Goal: Browse casually

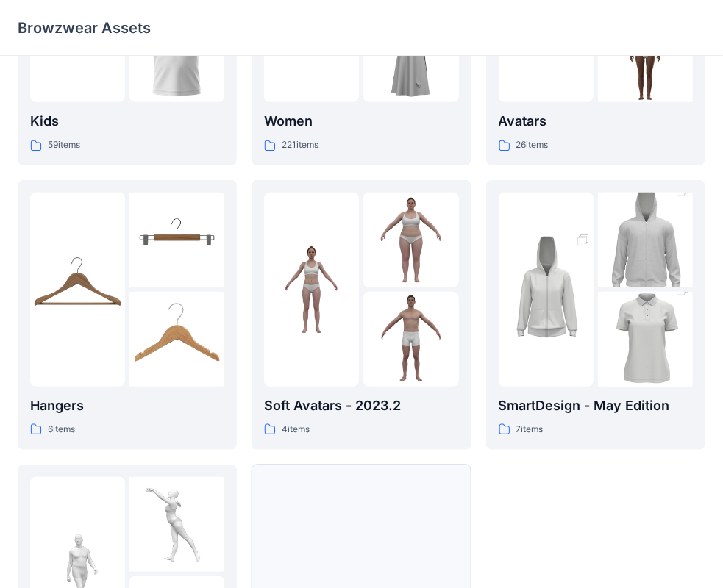
scroll to position [365, 0]
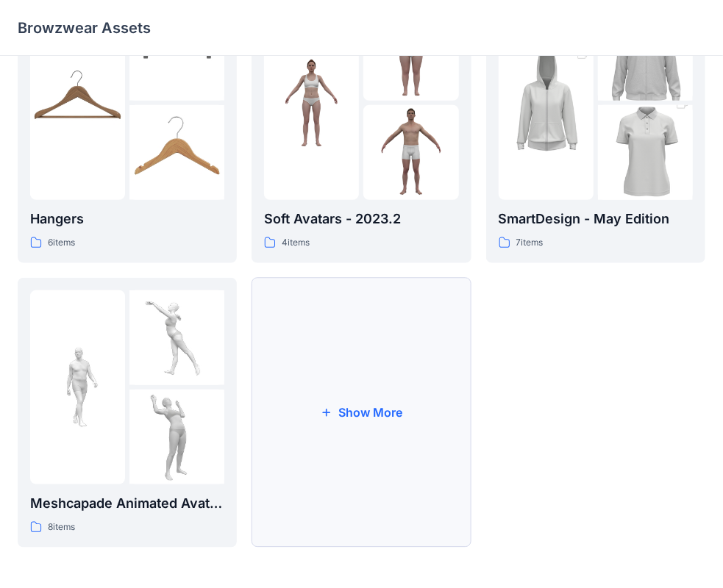
click at [324, 413] on icon "button" at bounding box center [327, 413] width 12 height 12
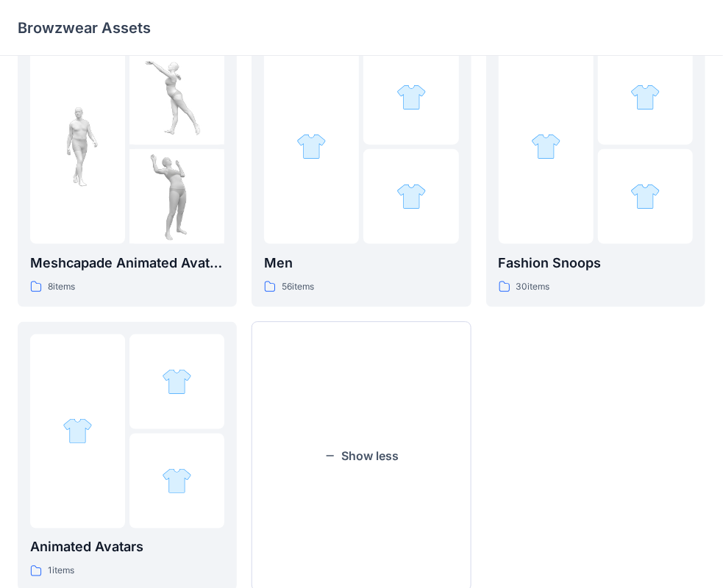
scroll to position [650, 0]
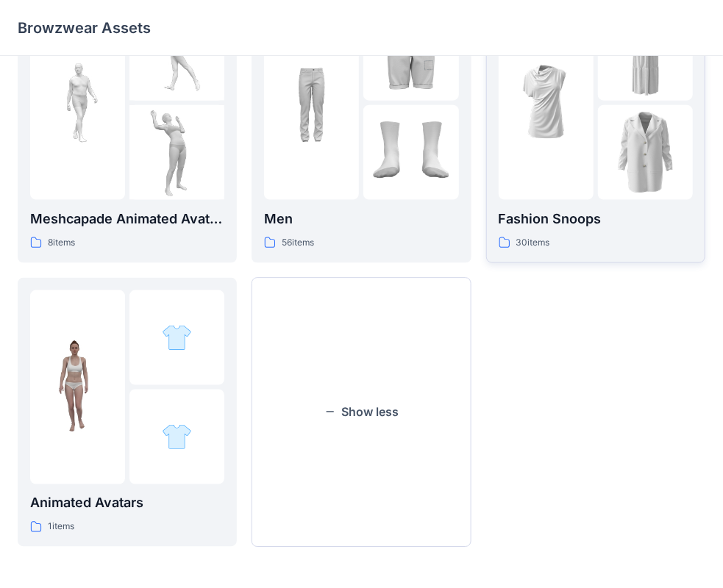
click at [576, 243] on div "30 items" at bounding box center [596, 242] width 194 height 15
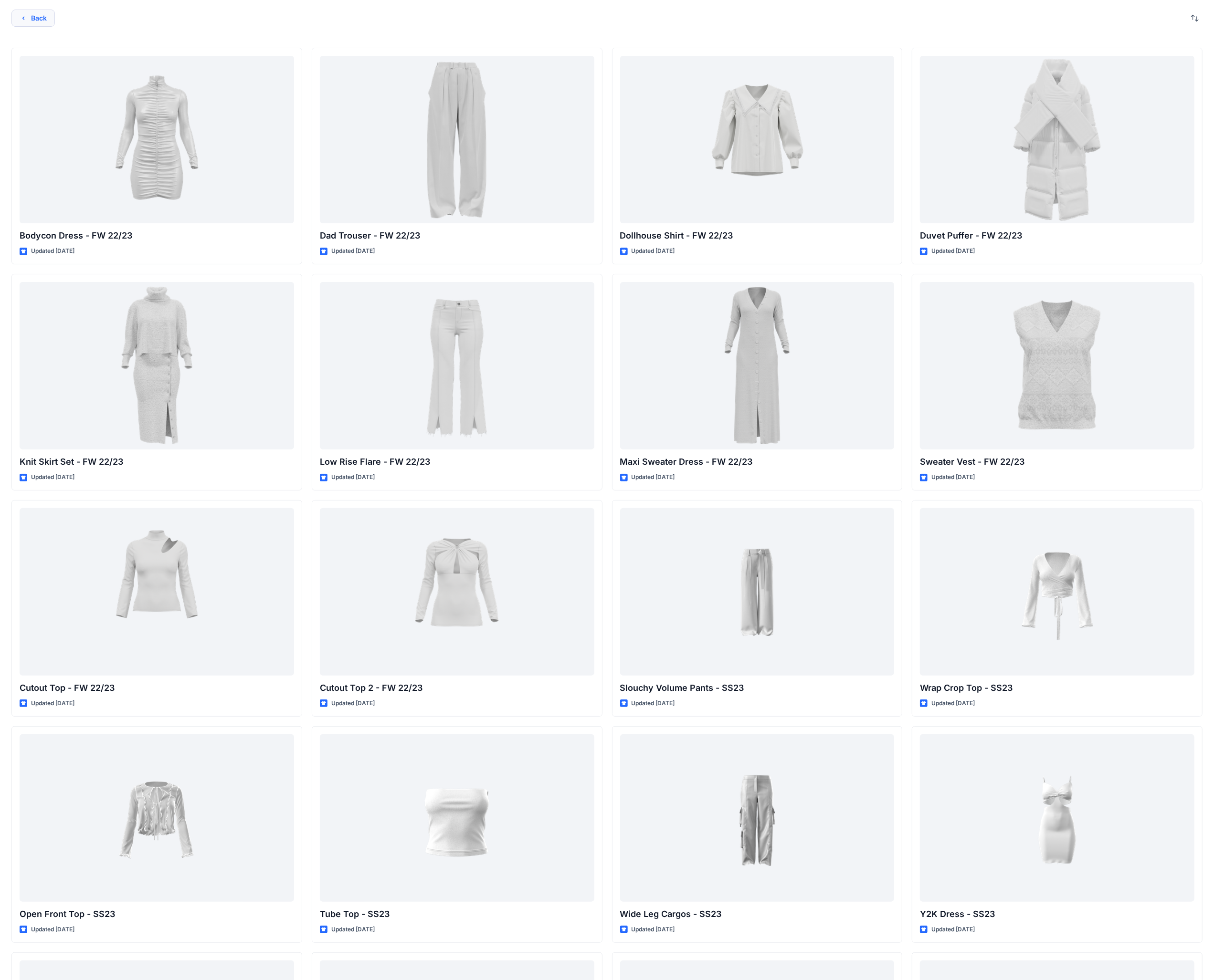
click at [26, 19] on icon "button" at bounding box center [23, 18] width 8 height 8
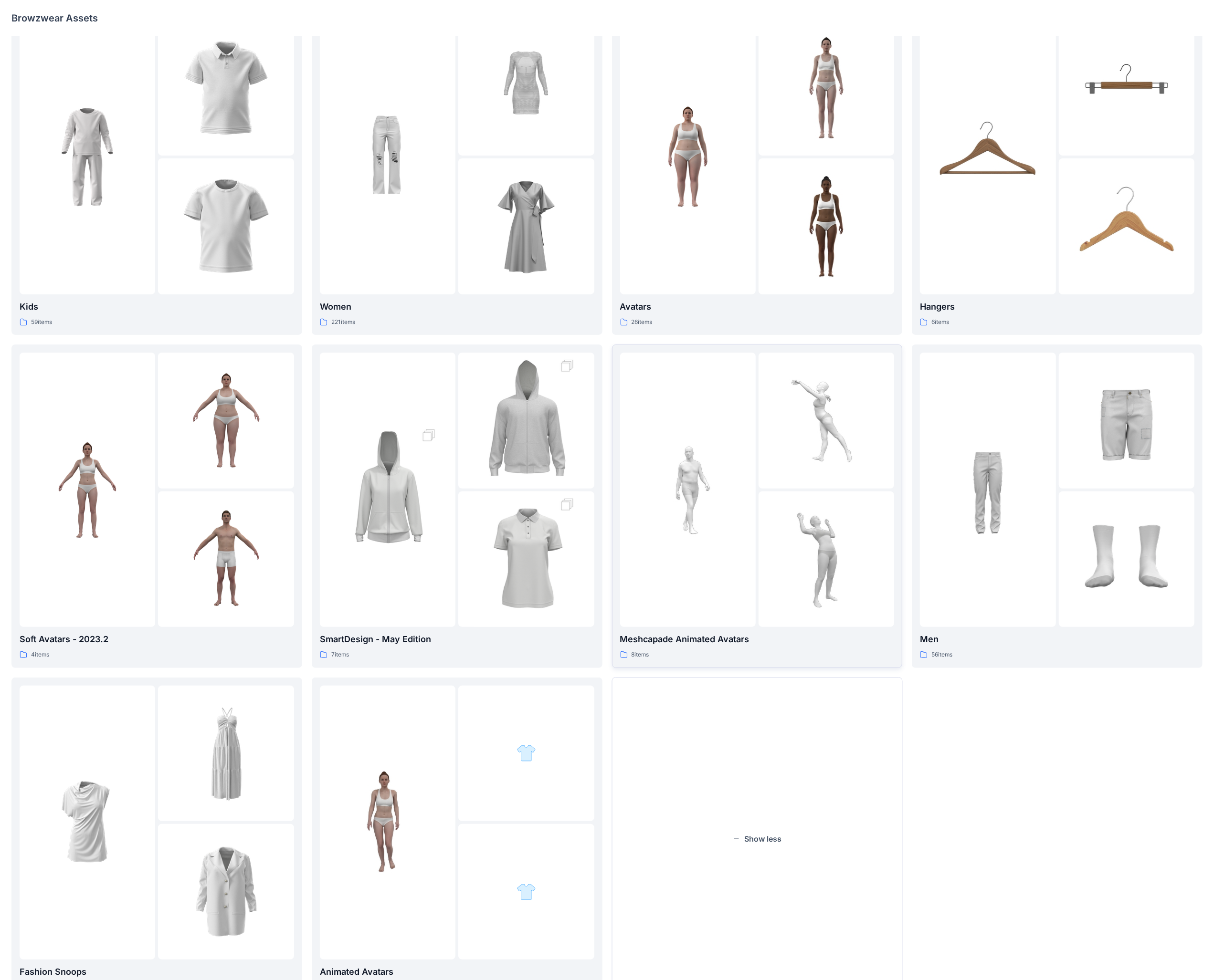
scroll to position [83, 0]
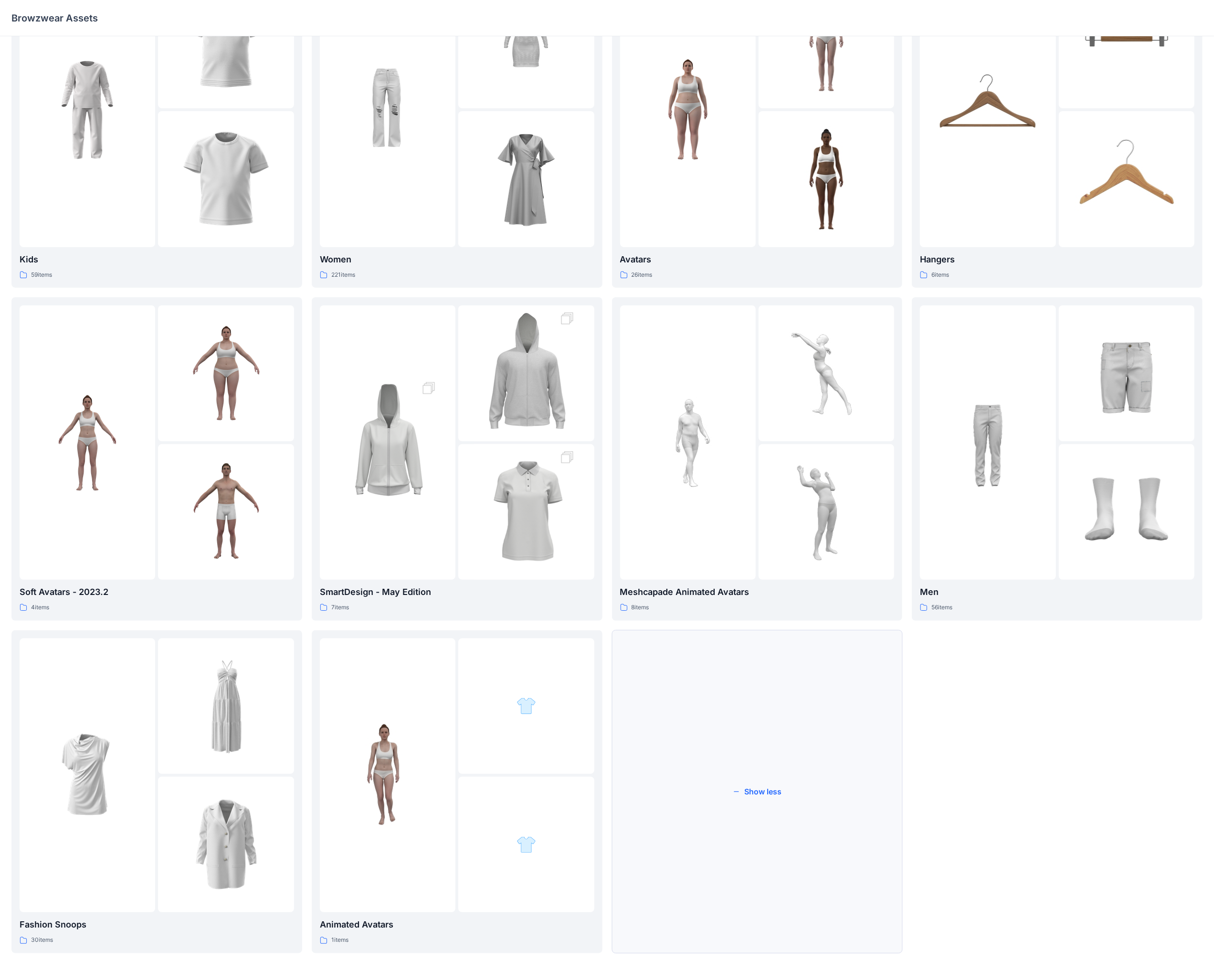
click at [477, 382] on button "Show less" at bounding box center [758, 792] width 291 height 323
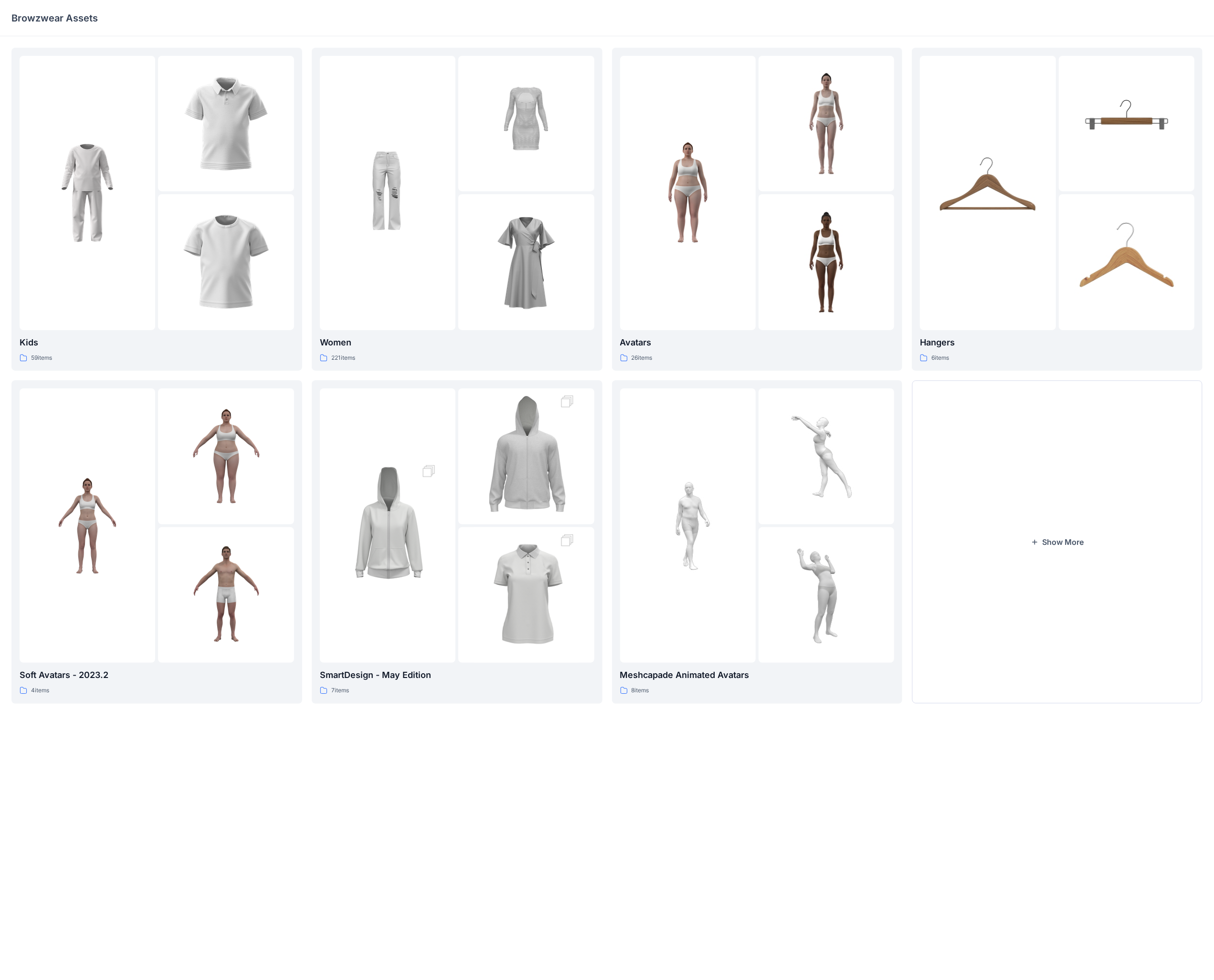
scroll to position [0, 0]
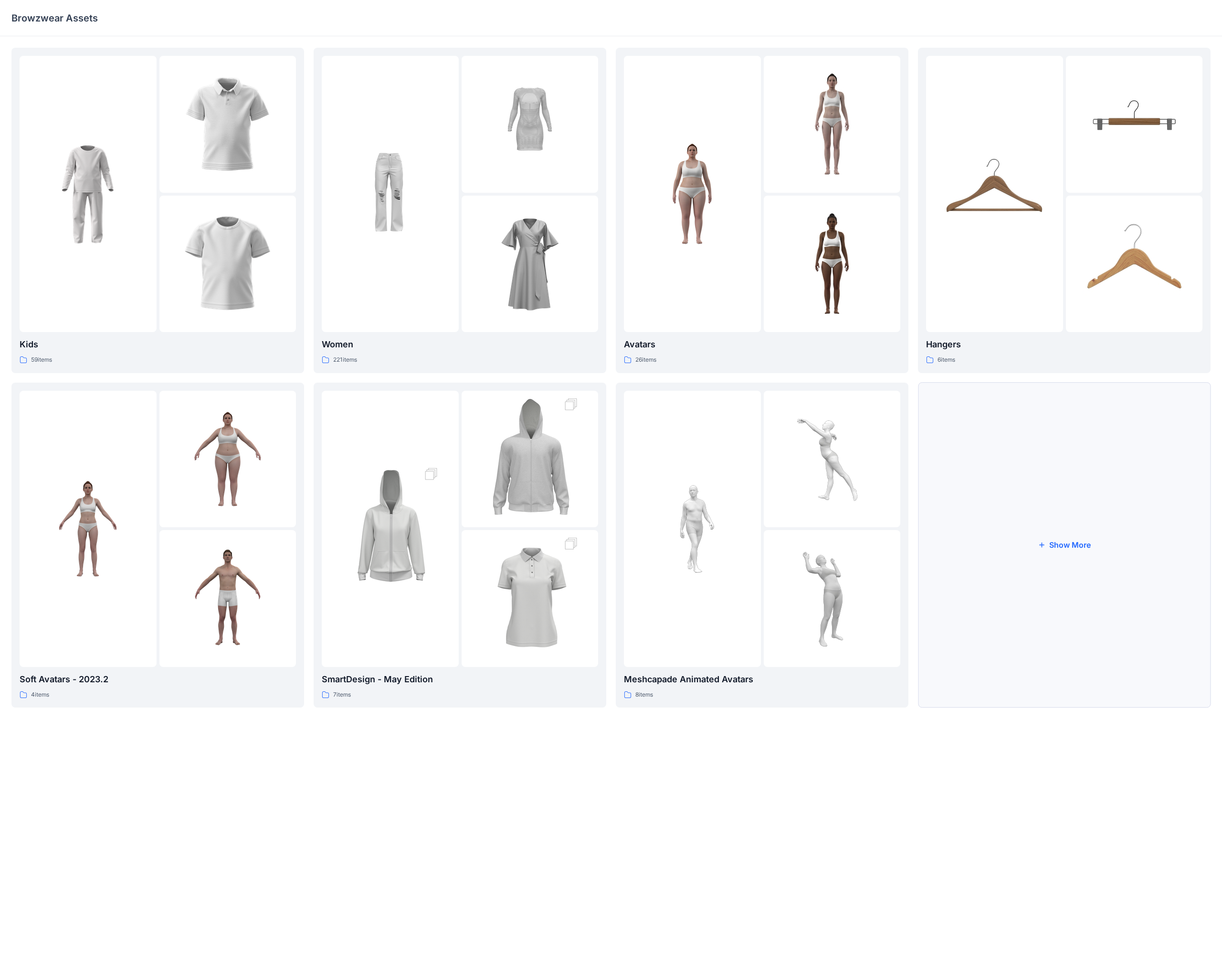
click at [477, 382] on button "Show More" at bounding box center [1064, 546] width 293 height 326
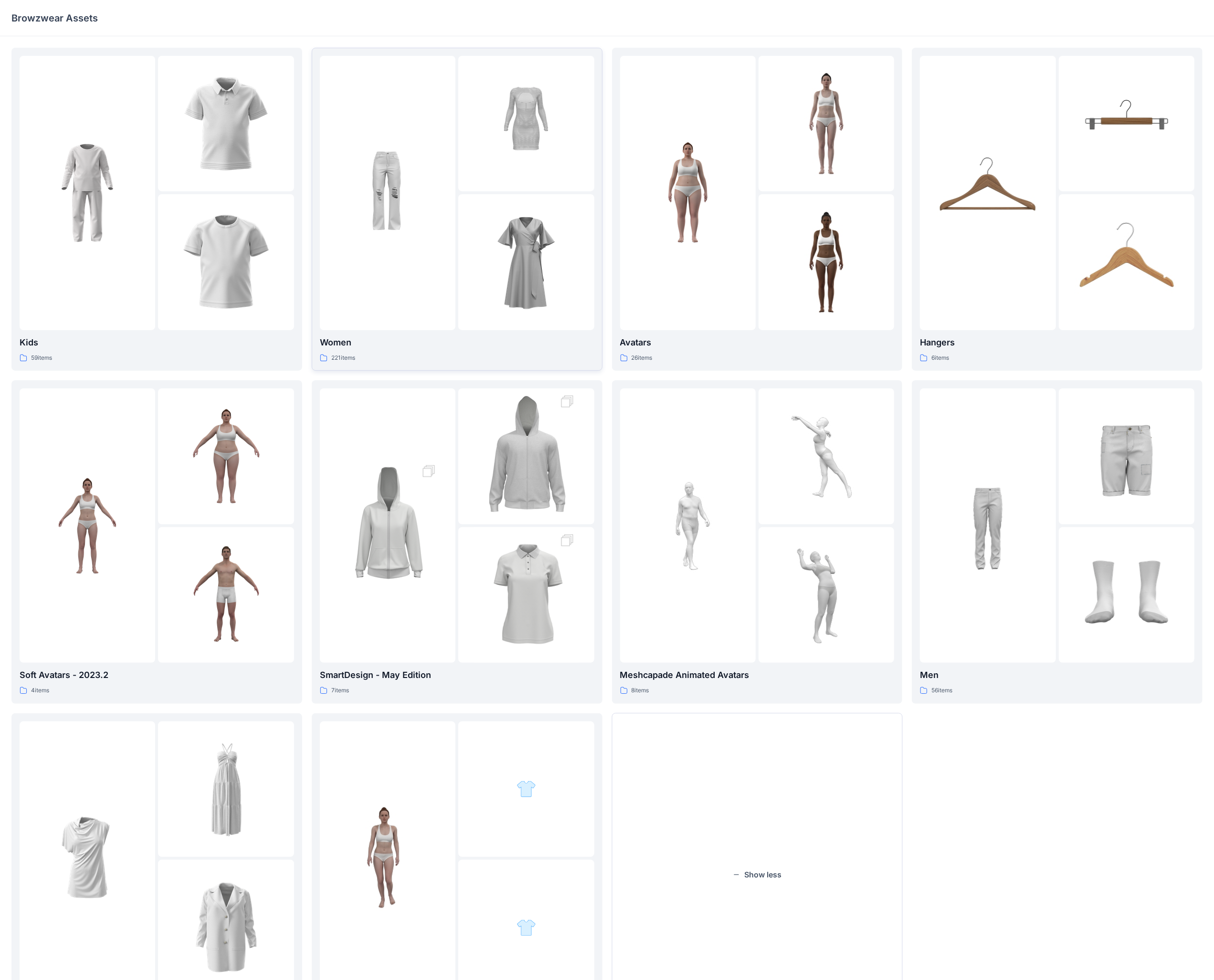
click at [425, 345] on p "Women" at bounding box center [457, 343] width 275 height 14
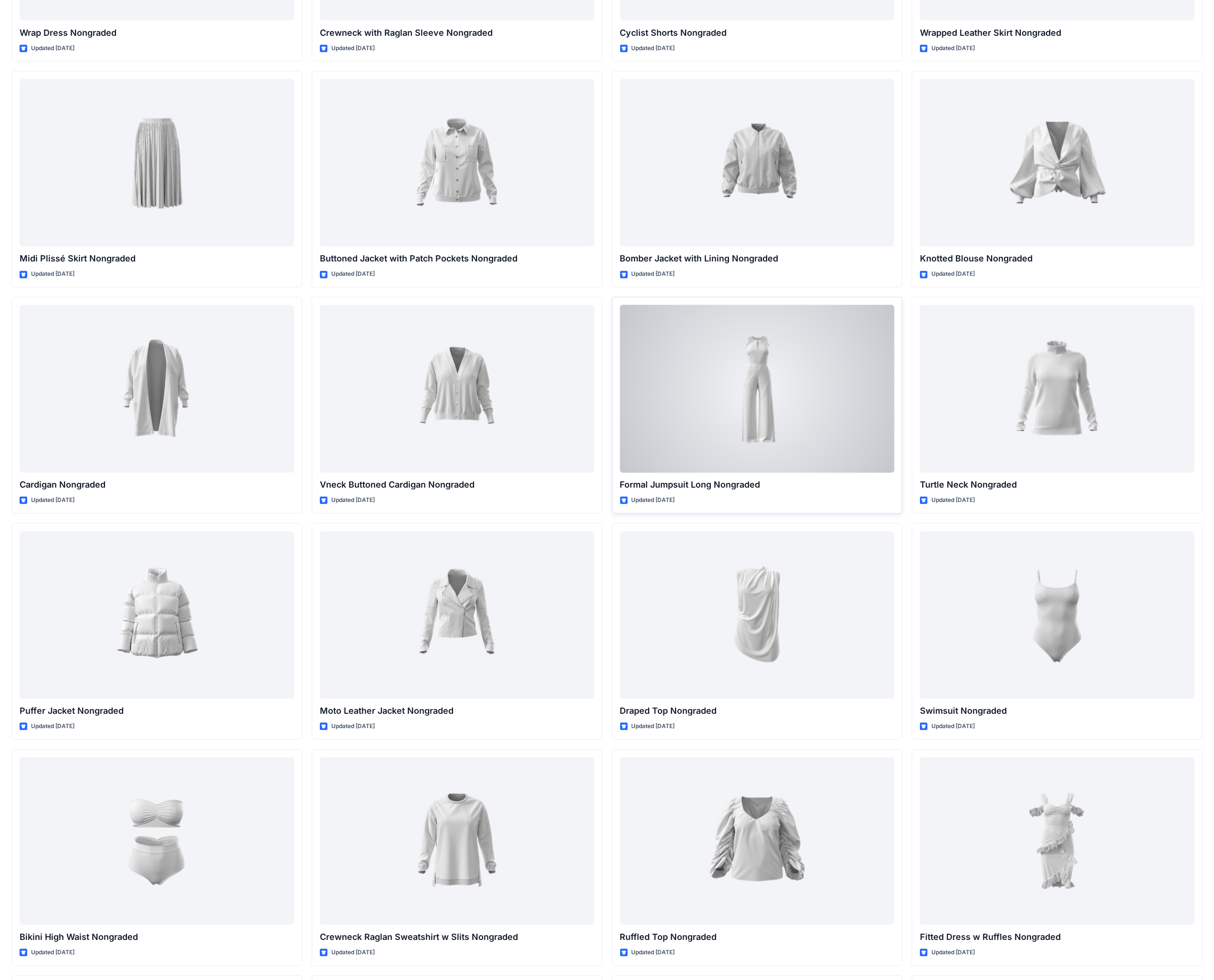
scroll to position [9220, 0]
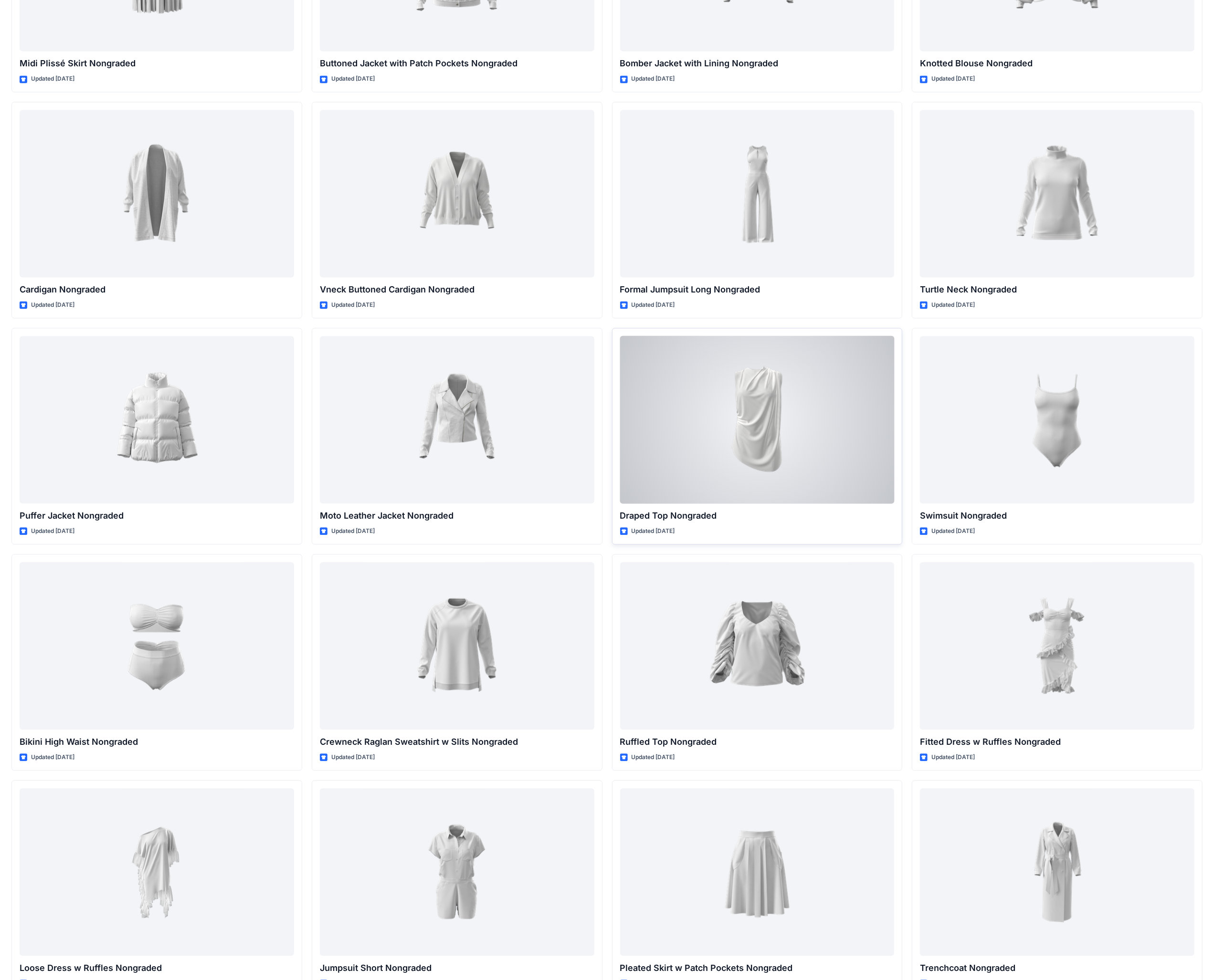
click at [477, 382] on div at bounding box center [757, 420] width 275 height 167
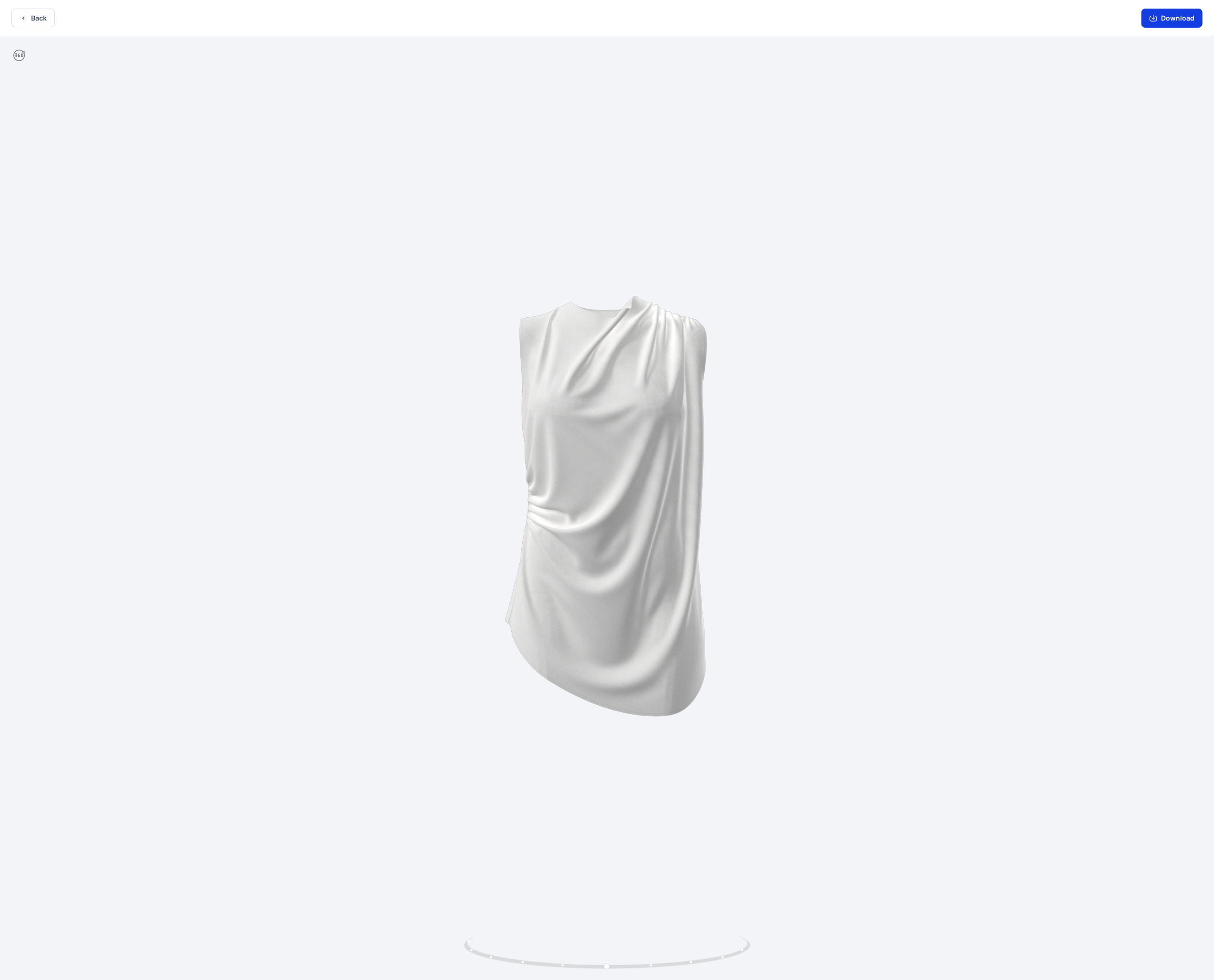
click at [477, 15] on button "Download" at bounding box center [1172, 18] width 61 height 19
